Goal: Navigation & Orientation: Find specific page/section

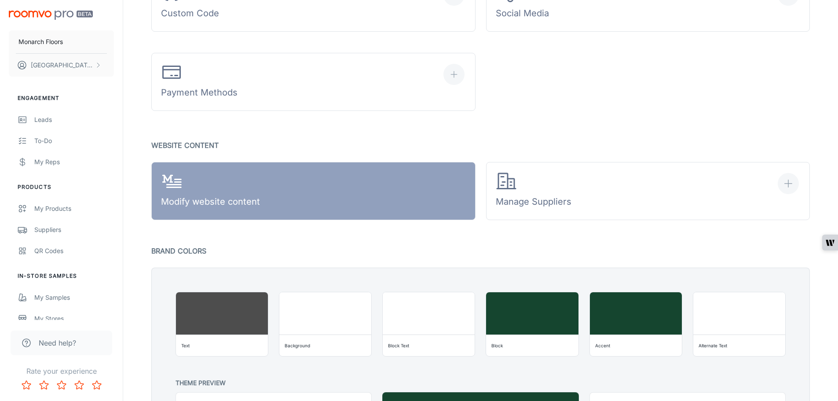
scroll to position [528, 0]
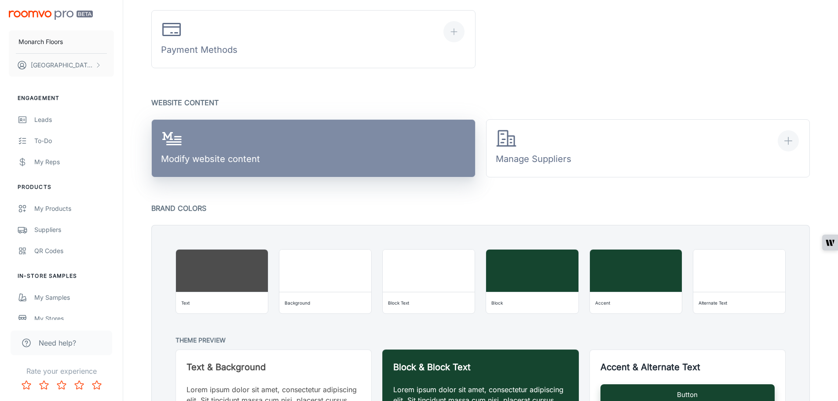
click at [304, 160] on link "Modify website content" at bounding box center [313, 148] width 324 height 58
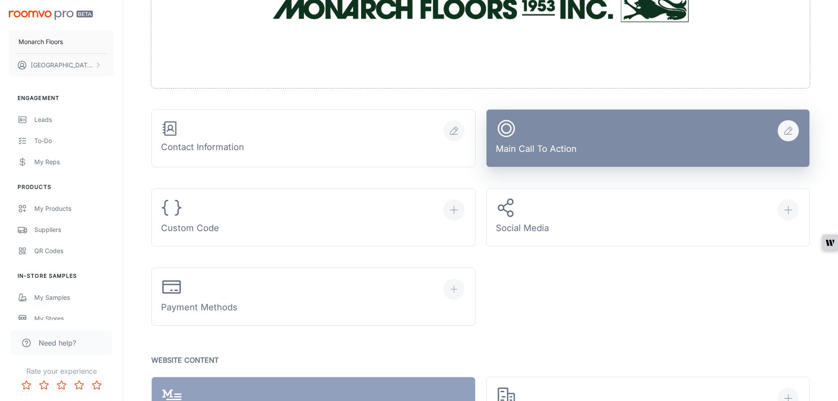
scroll to position [264, 0]
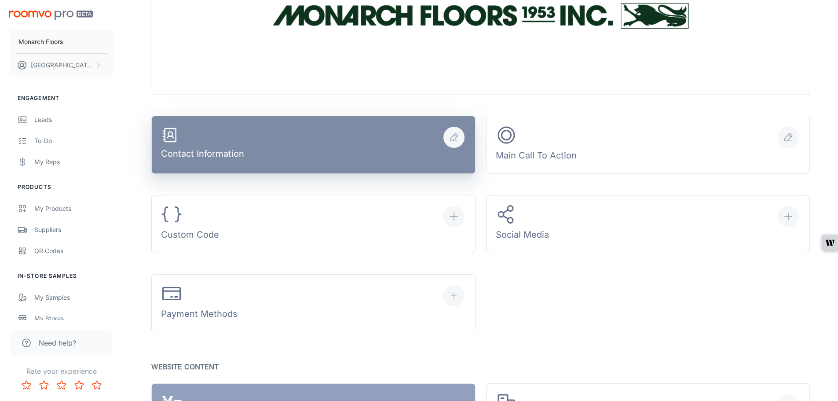
click at [330, 145] on button "Contact Information" at bounding box center [313, 145] width 324 height 58
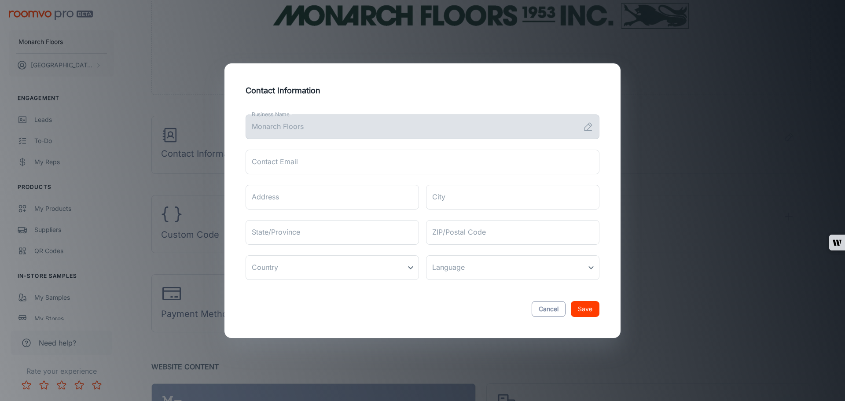
click at [543, 308] on button "Cancel" at bounding box center [548, 309] width 34 height 16
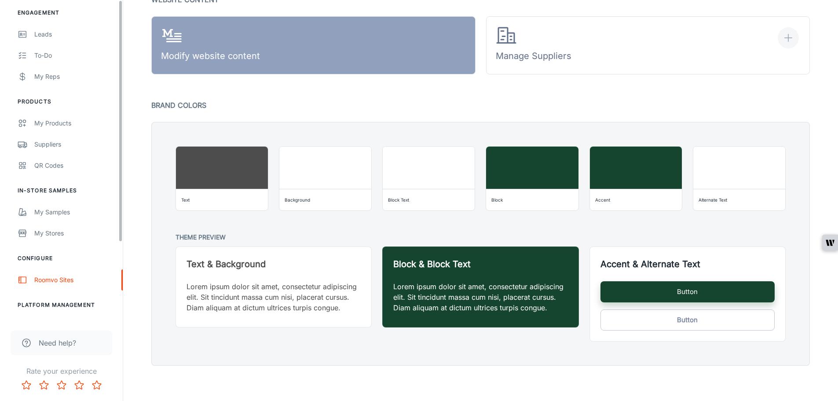
scroll to position [103, 0]
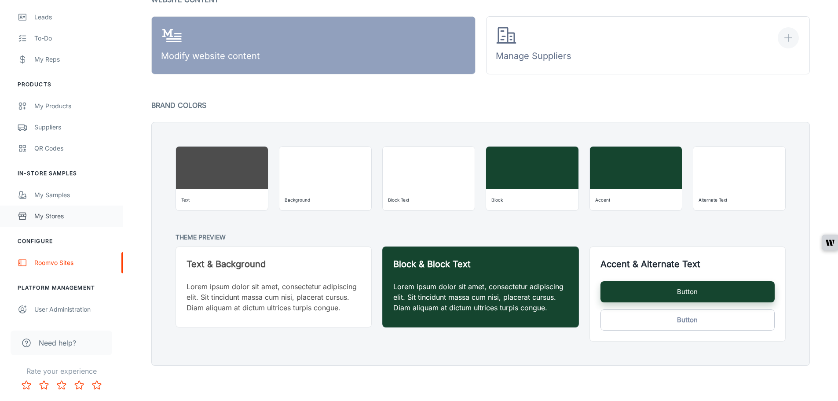
click at [55, 216] on div "My Stores" at bounding box center [74, 216] width 80 height 10
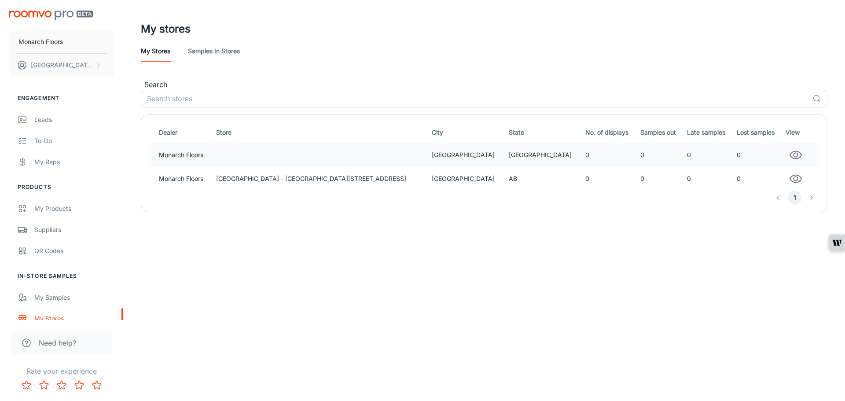
click at [326, 154] on td at bounding box center [321, 155] width 216 height 24
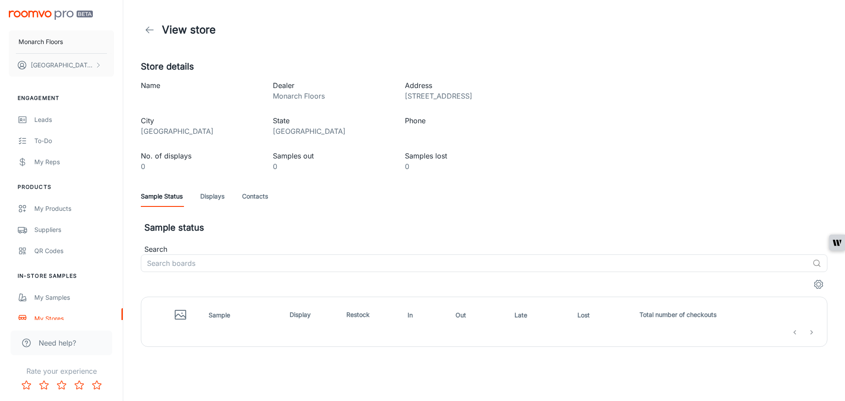
click at [820, 282] on icon "settings" at bounding box center [818, 284] width 11 height 11
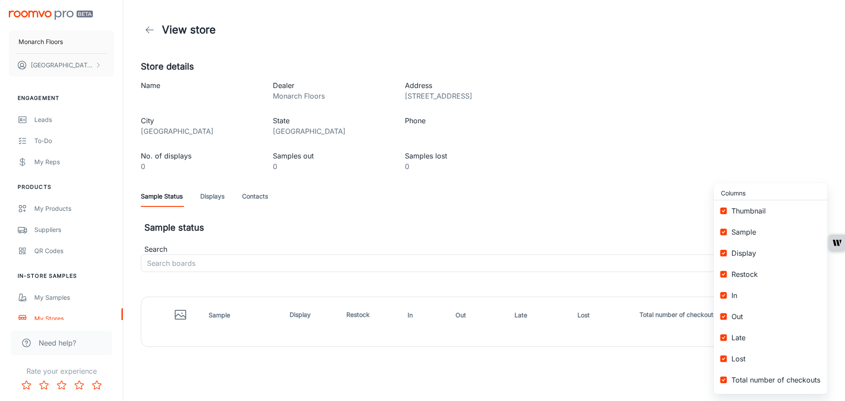
click at [642, 180] on div at bounding box center [422, 200] width 845 height 401
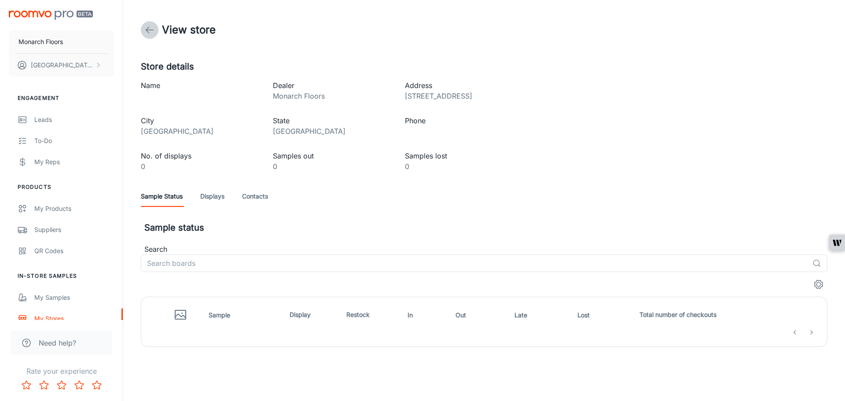
click at [153, 31] on icon at bounding box center [149, 30] width 11 height 11
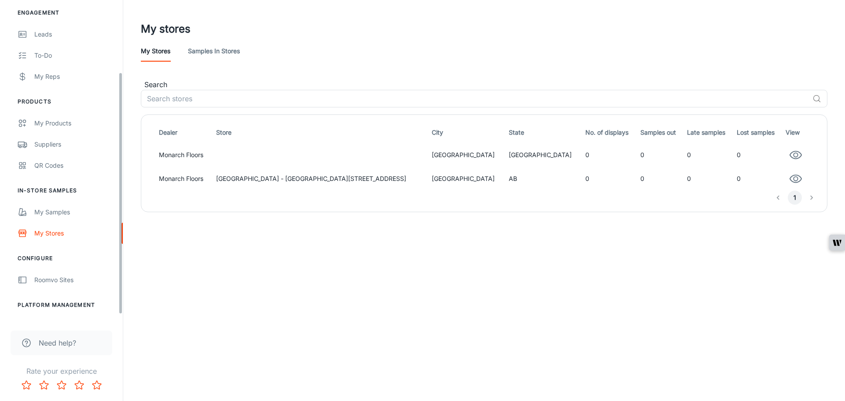
scroll to position [103, 0]
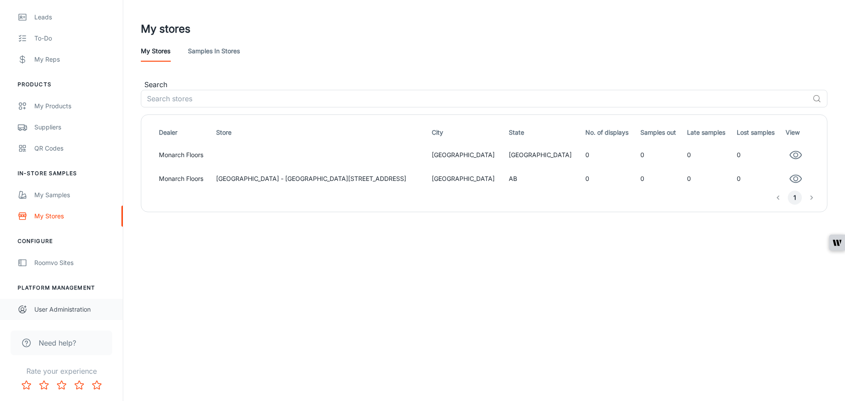
click at [70, 310] on div "User Administration" at bounding box center [74, 309] width 80 height 10
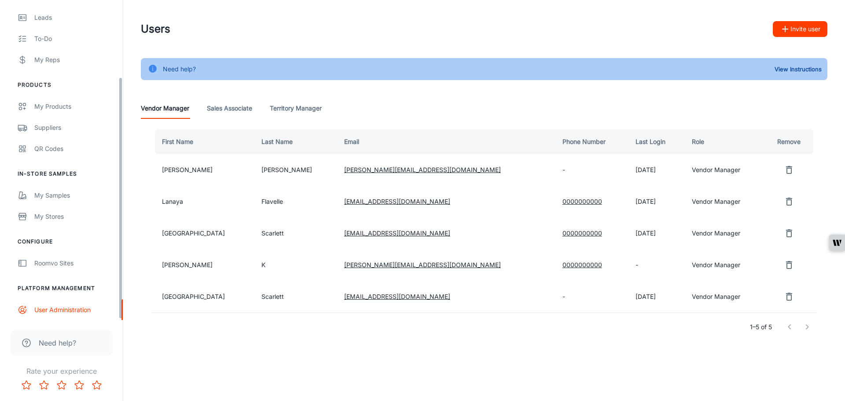
scroll to position [103, 0]
click at [55, 213] on div "My Stores" at bounding box center [74, 216] width 80 height 10
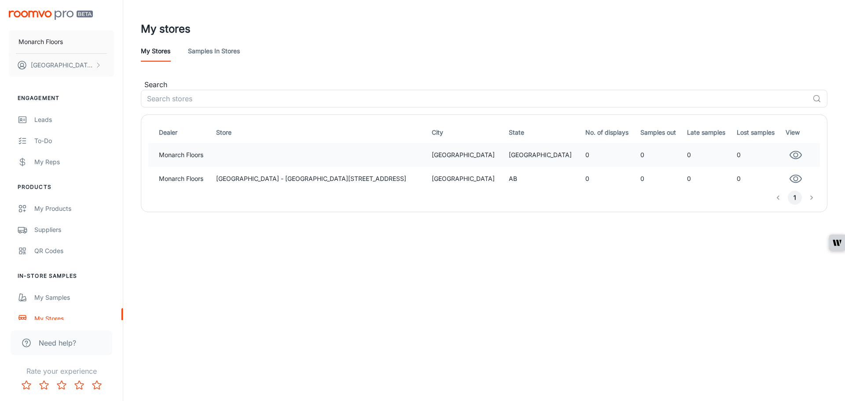
click at [789, 154] on icon "button" at bounding box center [795, 154] width 13 height 13
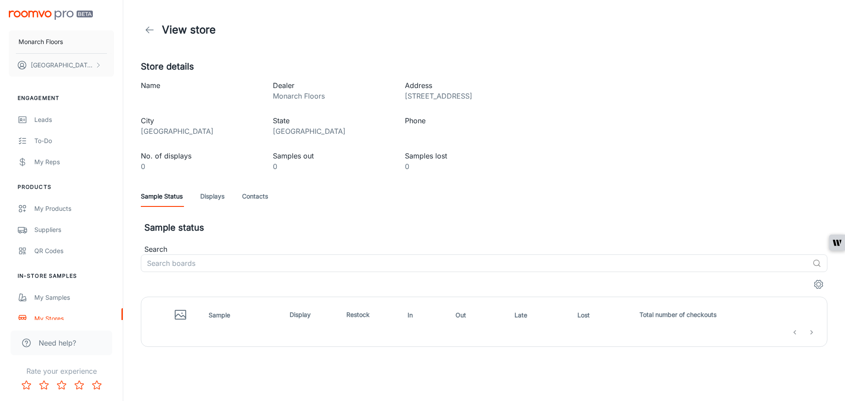
click at [210, 201] on link "Displays" at bounding box center [212, 196] width 24 height 21
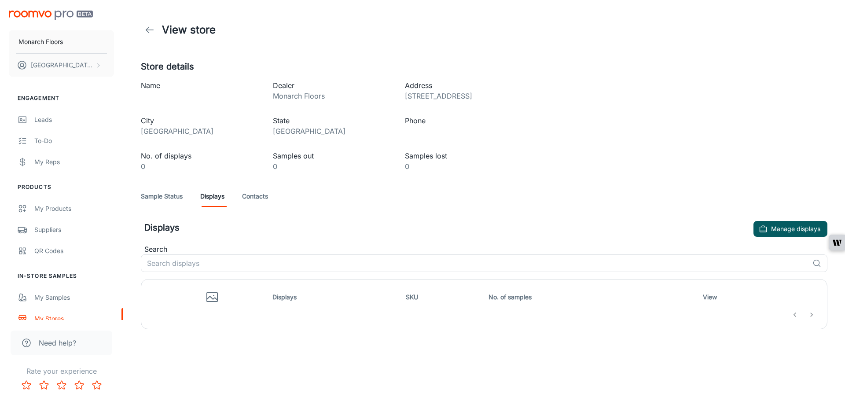
click at [251, 195] on link "Contacts" at bounding box center [255, 196] width 26 height 21
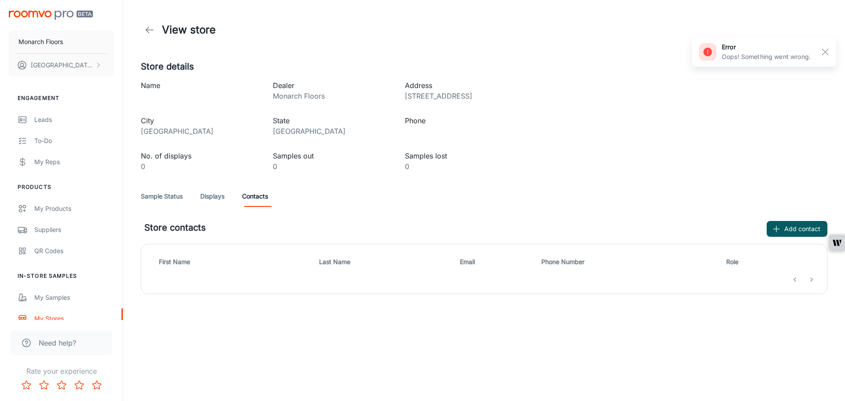
click at [176, 198] on link "Sample Status" at bounding box center [162, 196] width 42 height 21
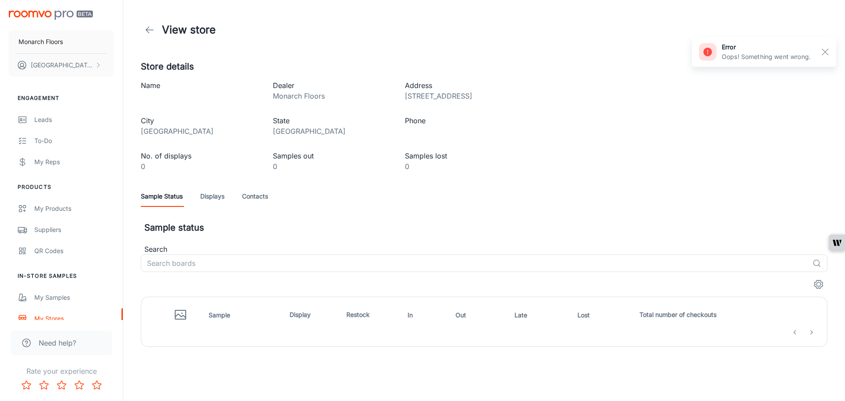
click at [819, 284] on icon "settings" at bounding box center [818, 284] width 11 height 11
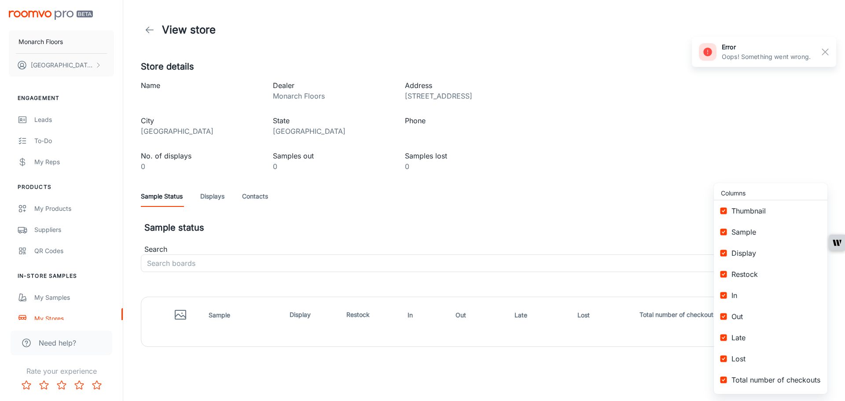
click at [724, 214] on input "checkbox" at bounding box center [723, 211] width 16 height 16
checkbox input "false"
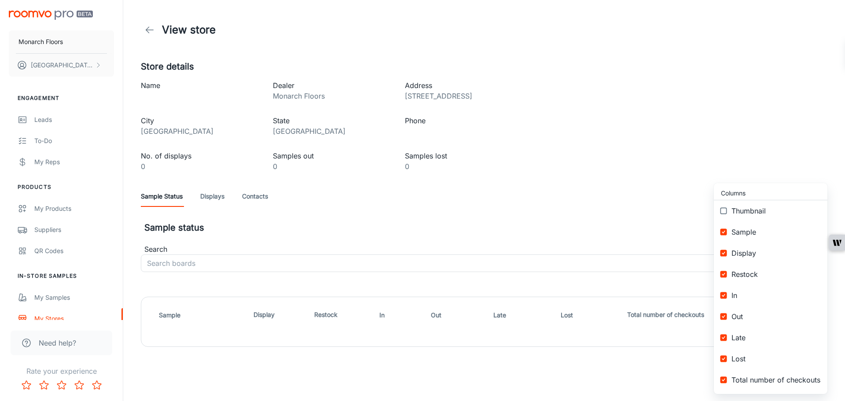
click at [717, 235] on input "checkbox" at bounding box center [723, 232] width 16 height 16
checkbox input "false"
click at [722, 250] on input "checkbox" at bounding box center [723, 253] width 16 height 16
checkbox input "false"
click at [720, 271] on input "checkbox" at bounding box center [723, 274] width 16 height 16
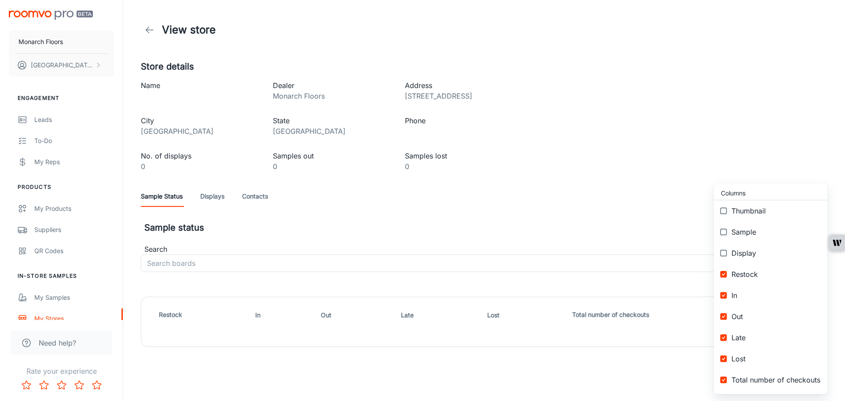
checkbox input "false"
drag, startPoint x: 719, startPoint y: 290, endPoint x: 722, endPoint y: 297, distance: 7.8
click at [720, 292] on input "checkbox" at bounding box center [723, 295] width 16 height 16
checkbox input "false"
click at [724, 311] on ul "Columns Thumbnail Sample Display Restock In Out Late Lost Total number of check…" at bounding box center [771, 288] width 114 height 211
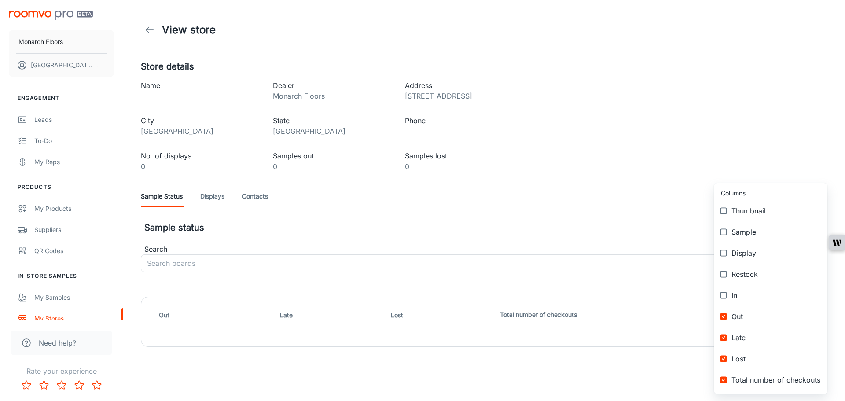
drag, startPoint x: 723, startPoint y: 327, endPoint x: 722, endPoint y: 341, distance: 13.7
click at [723, 330] on ul "Columns Thumbnail Sample Display Restock In Out Late Lost Total number of check…" at bounding box center [771, 288] width 114 height 211
click at [722, 344] on input "checkbox" at bounding box center [723, 338] width 16 height 16
checkbox input "false"
click at [720, 312] on input "checkbox" at bounding box center [723, 316] width 16 height 16
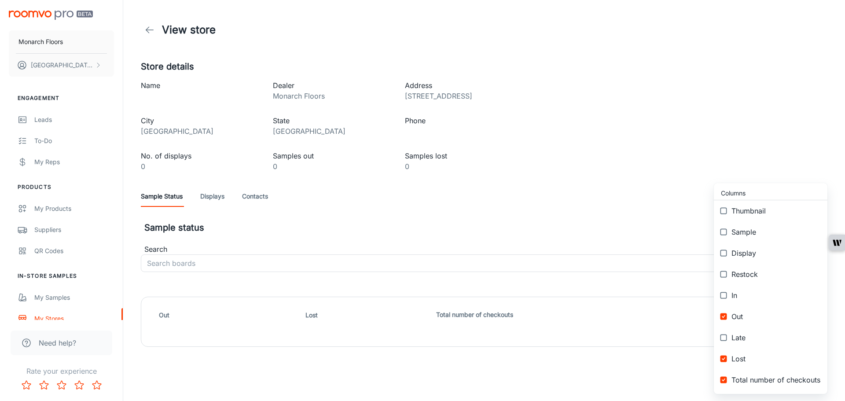
checkbox input "false"
click at [720, 348] on li "Lost" at bounding box center [771, 358] width 114 height 21
checkbox input "false"
click at [726, 372] on li "Total number of checkouts" at bounding box center [771, 379] width 114 height 21
checkbox input "false"
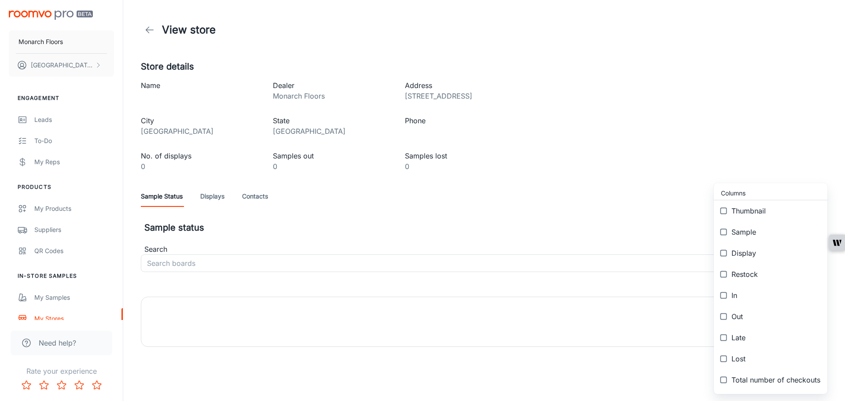
click at [524, 241] on div at bounding box center [422, 200] width 845 height 401
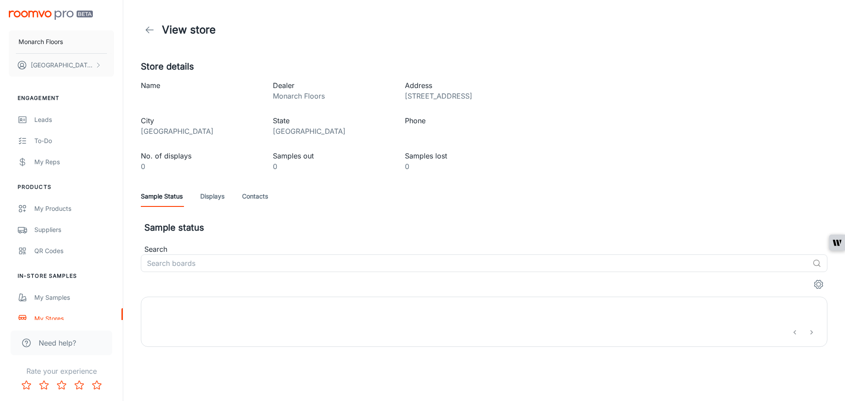
click at [212, 199] on link "Displays" at bounding box center [212, 196] width 24 height 21
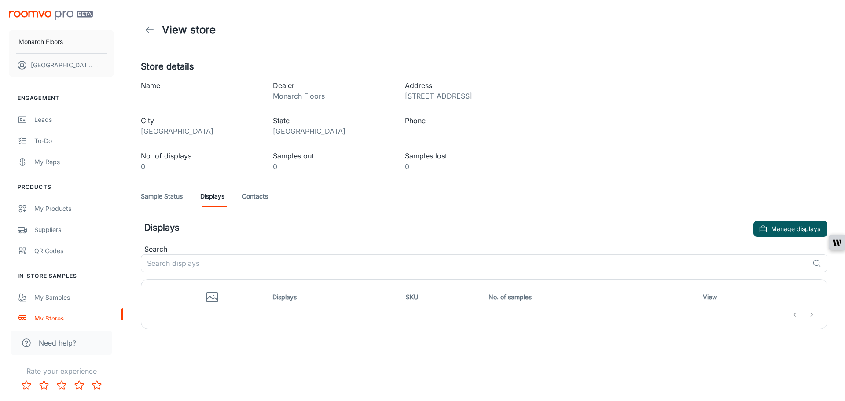
click at [155, 92] on div "Name" at bounding box center [193, 83] width 132 height 35
click at [152, 34] on icon at bounding box center [149, 30] width 11 height 11
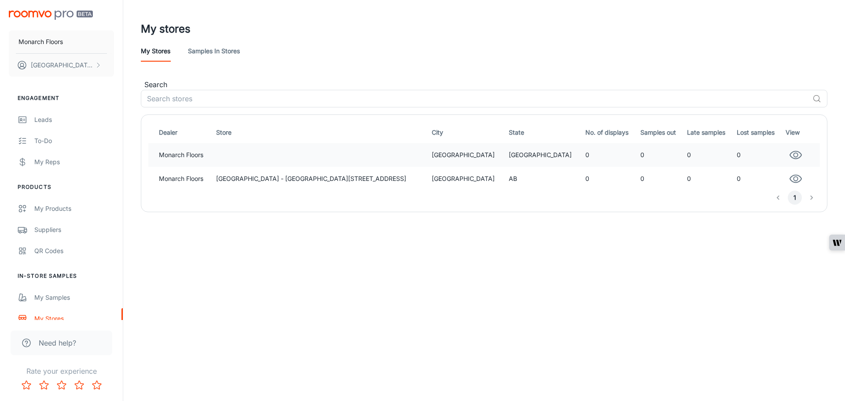
drag, startPoint x: 399, startPoint y: 158, endPoint x: 378, endPoint y: 155, distance: 21.7
click at [378, 155] on td at bounding box center [321, 155] width 216 height 24
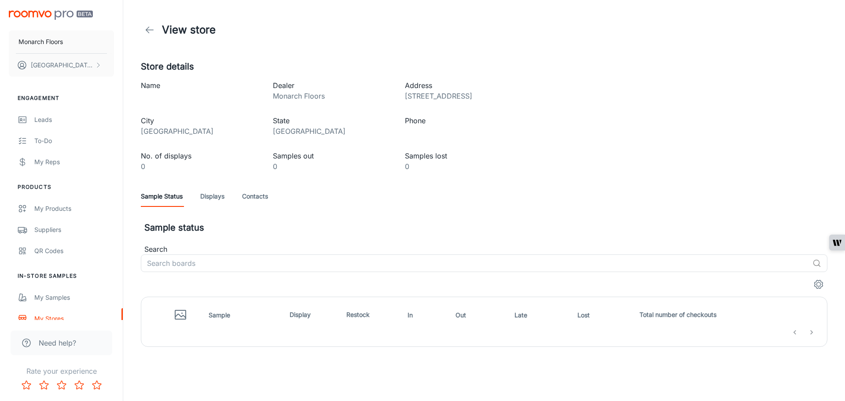
click at [211, 197] on link "Displays" at bounding box center [212, 196] width 24 height 21
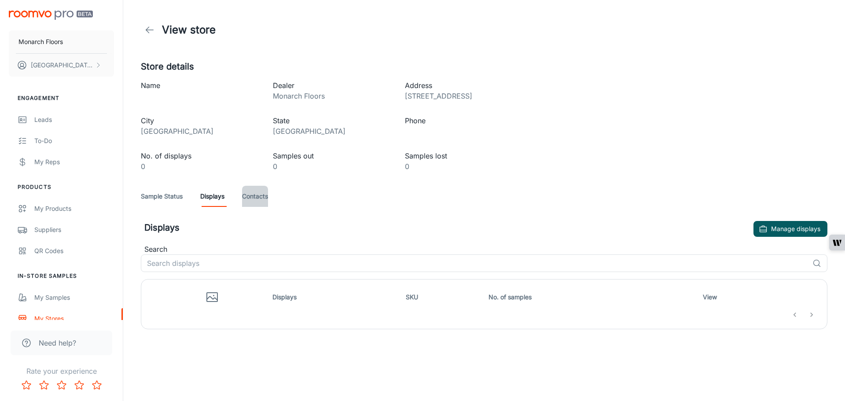
click at [249, 197] on link "Contacts" at bounding box center [255, 196] width 26 height 21
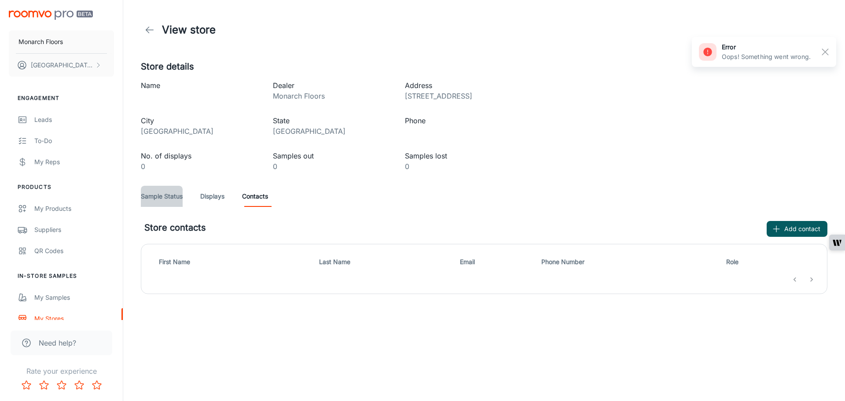
click at [167, 202] on link "Sample Status" at bounding box center [162, 196] width 42 height 21
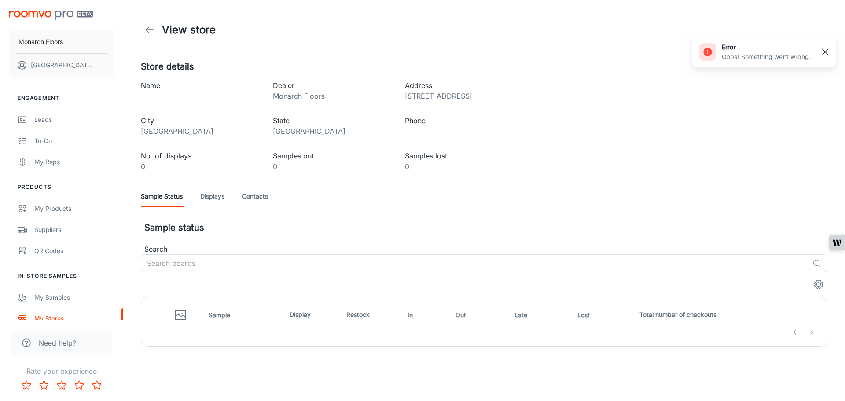
click at [817, 52] on button "button" at bounding box center [824, 51] width 15 height 15
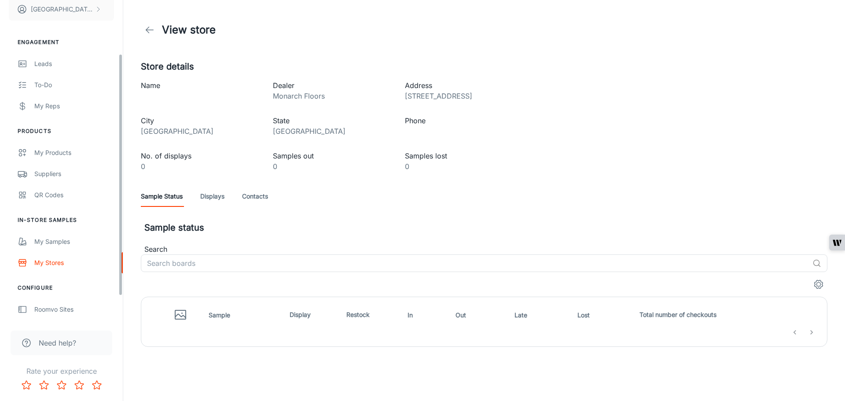
scroll to position [88, 0]
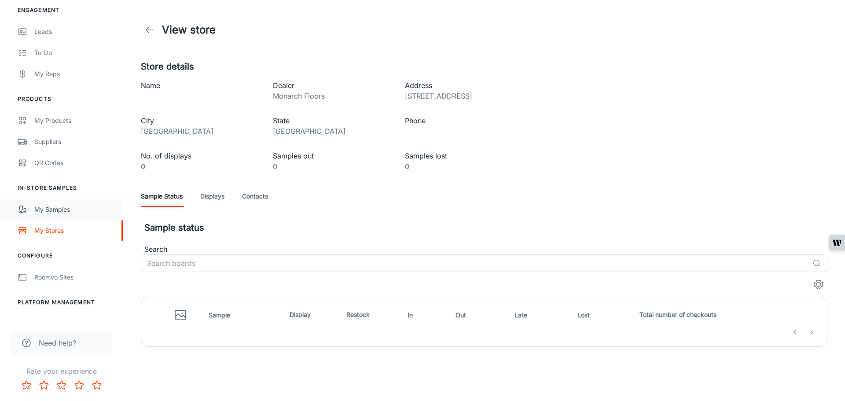
click at [56, 208] on div "My Samples" at bounding box center [74, 210] width 80 height 10
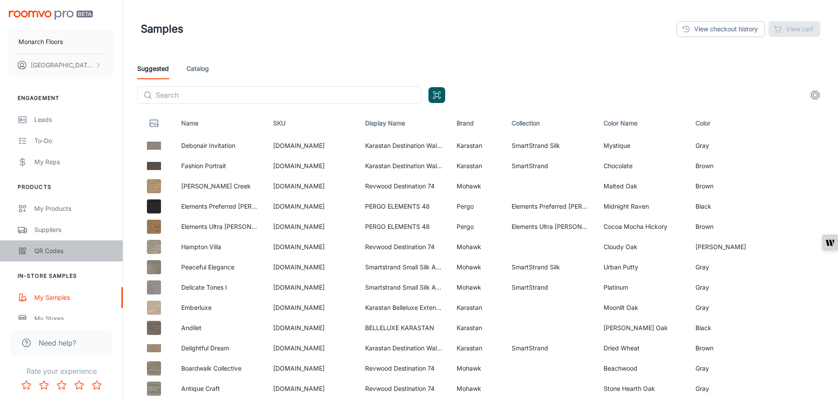
click at [49, 252] on div "QR Codes" at bounding box center [74, 251] width 80 height 10
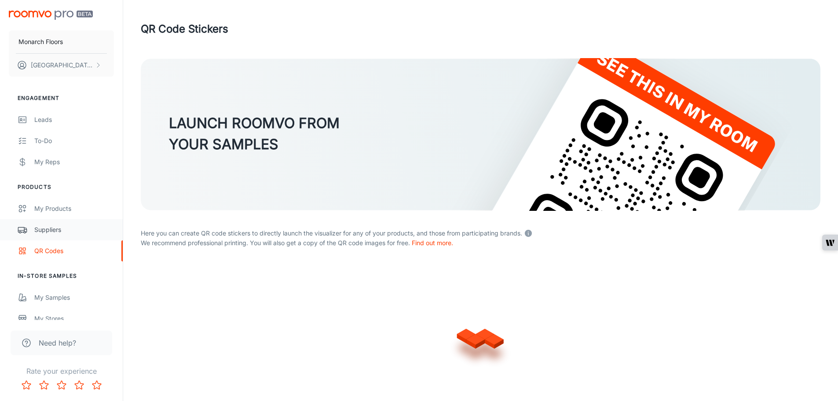
click at [48, 230] on div "Suppliers" at bounding box center [74, 230] width 80 height 10
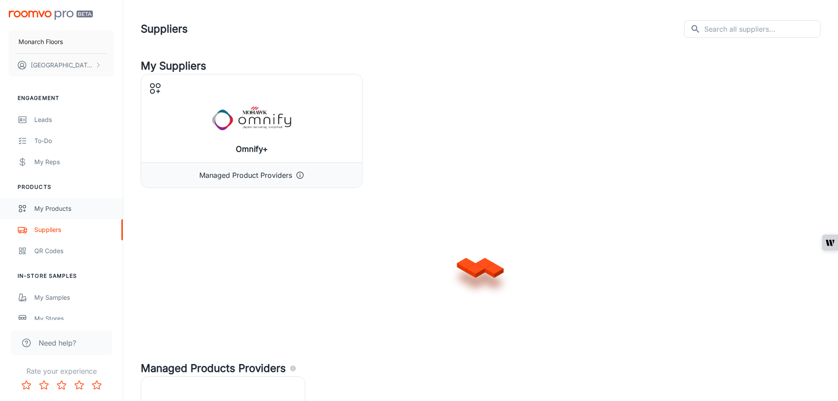
click at [55, 210] on div "My Products" at bounding box center [74, 209] width 80 height 10
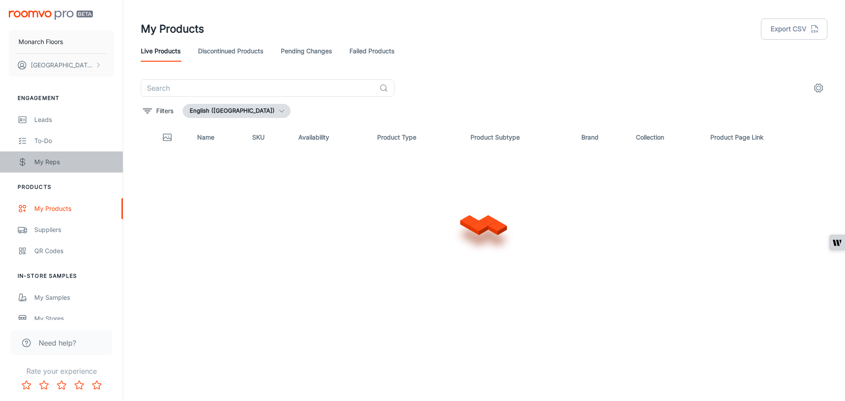
click at [63, 161] on div "My Reps" at bounding box center [74, 162] width 80 height 10
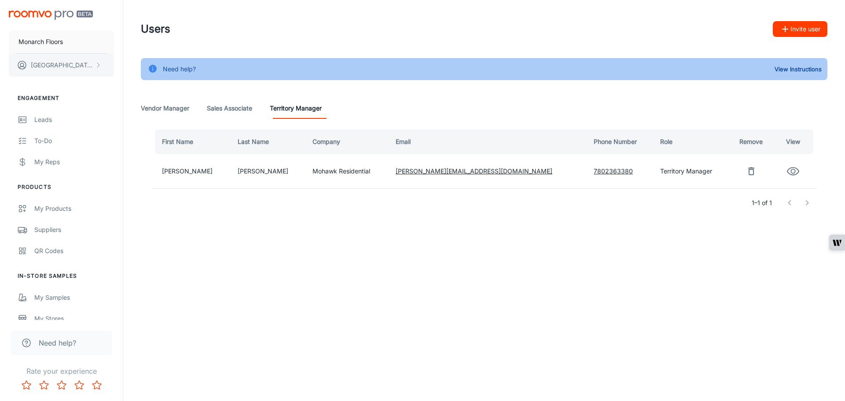
click at [81, 65] on button "Dallas Scarlett" at bounding box center [61, 65] width 105 height 23
click at [85, 89] on div at bounding box center [422, 200] width 845 height 401
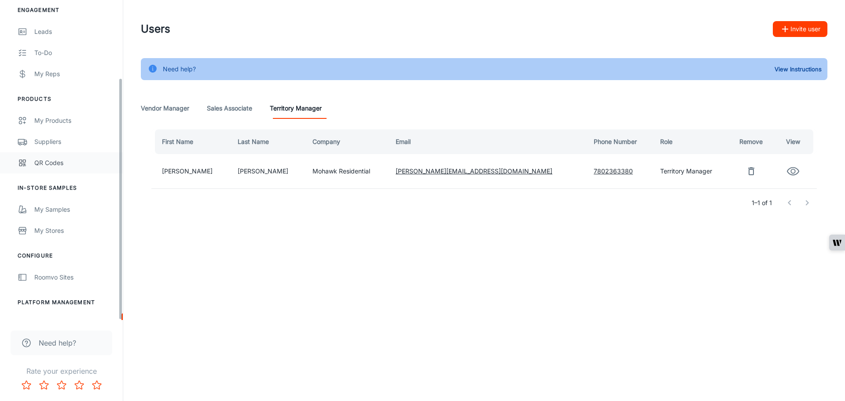
scroll to position [103, 0]
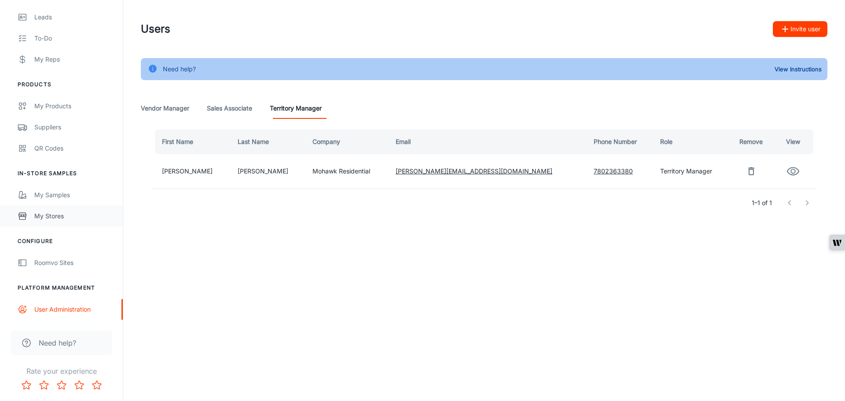
click at [57, 218] on div "My Stores" at bounding box center [74, 216] width 80 height 10
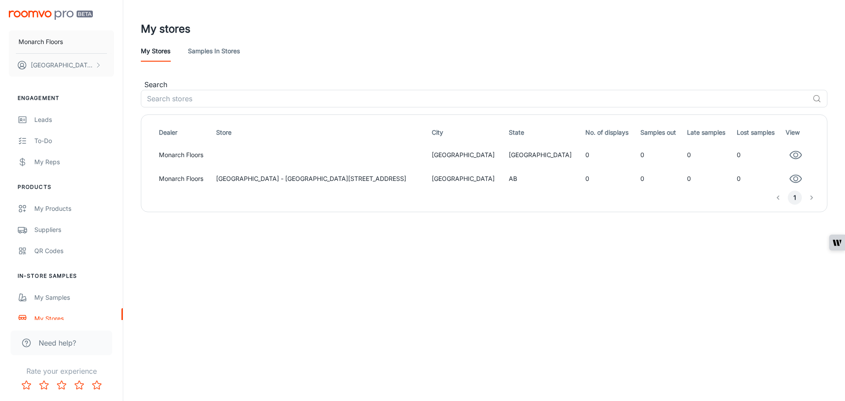
drag, startPoint x: 464, startPoint y: 157, endPoint x: 201, endPoint y: 216, distance: 269.6
click at [201, 216] on div "My stores My stores Samples in stores Search ​ Dealer Store City State No. of d…" at bounding box center [484, 123] width 722 height 247
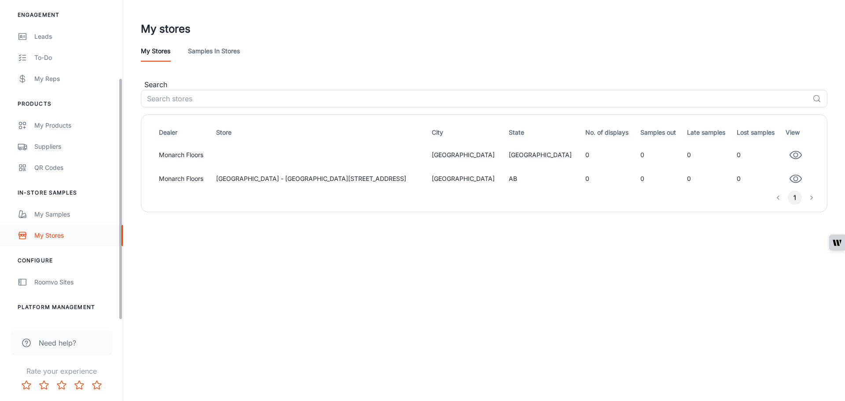
scroll to position [103, 0]
